Goal: Task Accomplishment & Management: Manage account settings

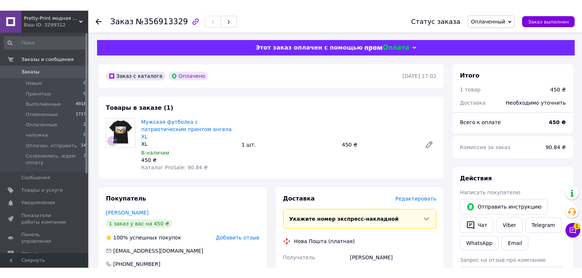
scroll to position [37, 0]
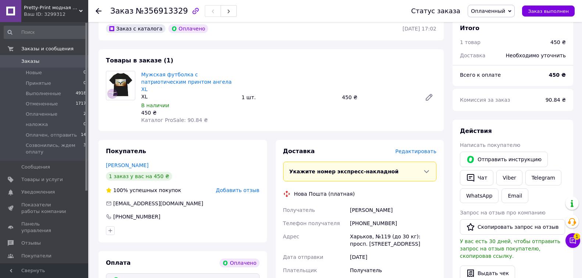
click at [496, 12] on span "Оплаченный" at bounding box center [488, 11] width 34 height 6
click at [499, 71] on li "Оплачен, отправить" at bounding box center [506, 69] width 76 height 11
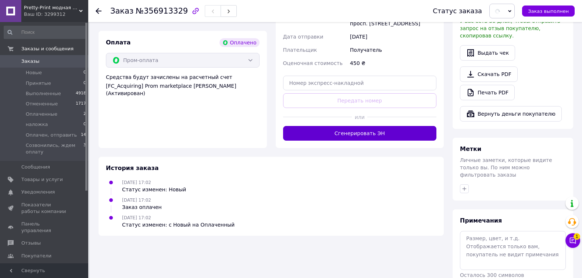
click at [357, 126] on button "Сгенерировать ЭН" at bounding box center [360, 133] width 154 height 15
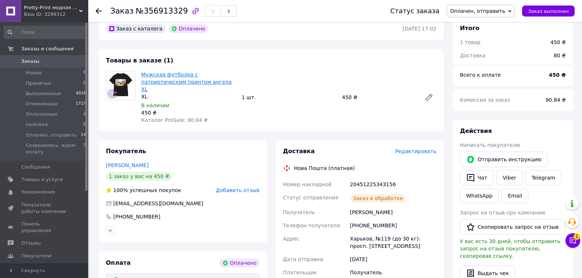
click at [166, 80] on link "Мужская футболка с патриотическим принтом ангела XL" at bounding box center [186, 82] width 90 height 21
click at [372, 206] on div "[PERSON_NAME]" at bounding box center [392, 212] width 89 height 13
click at [371, 206] on div "[PERSON_NAME]" at bounding box center [392, 212] width 89 height 13
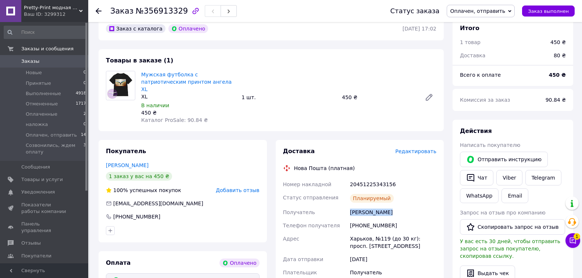
click at [371, 206] on div "[PERSON_NAME]" at bounding box center [392, 212] width 89 height 13
click at [373, 178] on div "20451225343156" at bounding box center [392, 184] width 89 height 13
copy div "20451225343156"
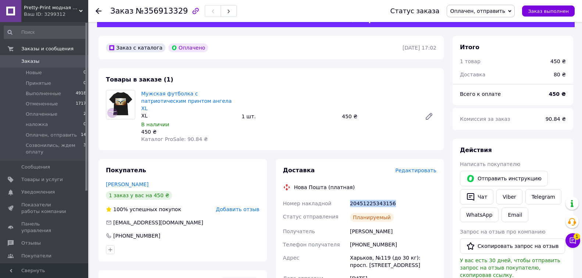
scroll to position [0, 0]
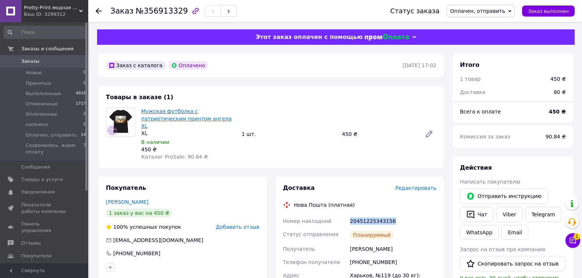
click at [173, 114] on link "Мужская футболка с патриотическим принтом ангела XL" at bounding box center [186, 118] width 90 height 21
